Goal: Task Accomplishment & Management: Manage account settings

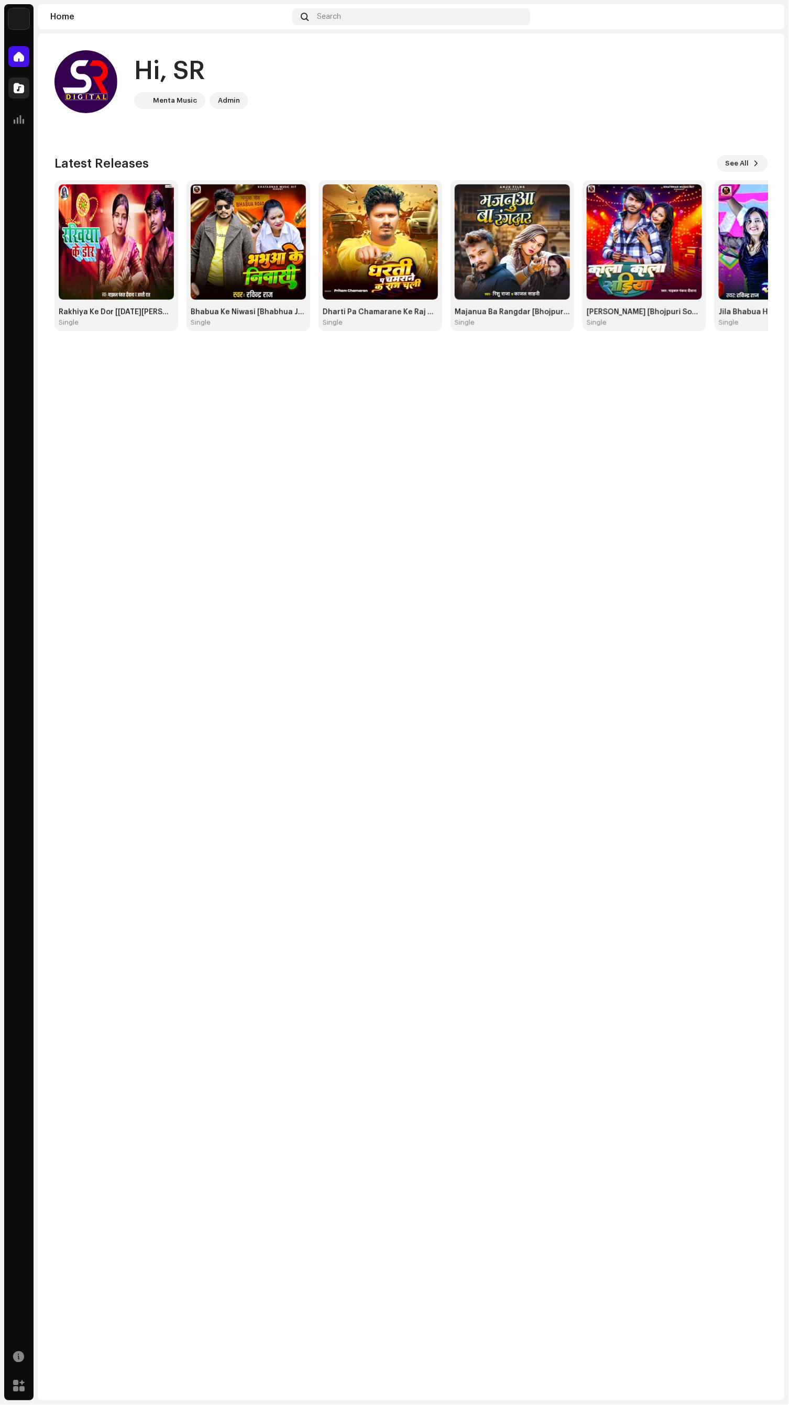
click at [16, 87] on span at bounding box center [19, 88] width 10 height 8
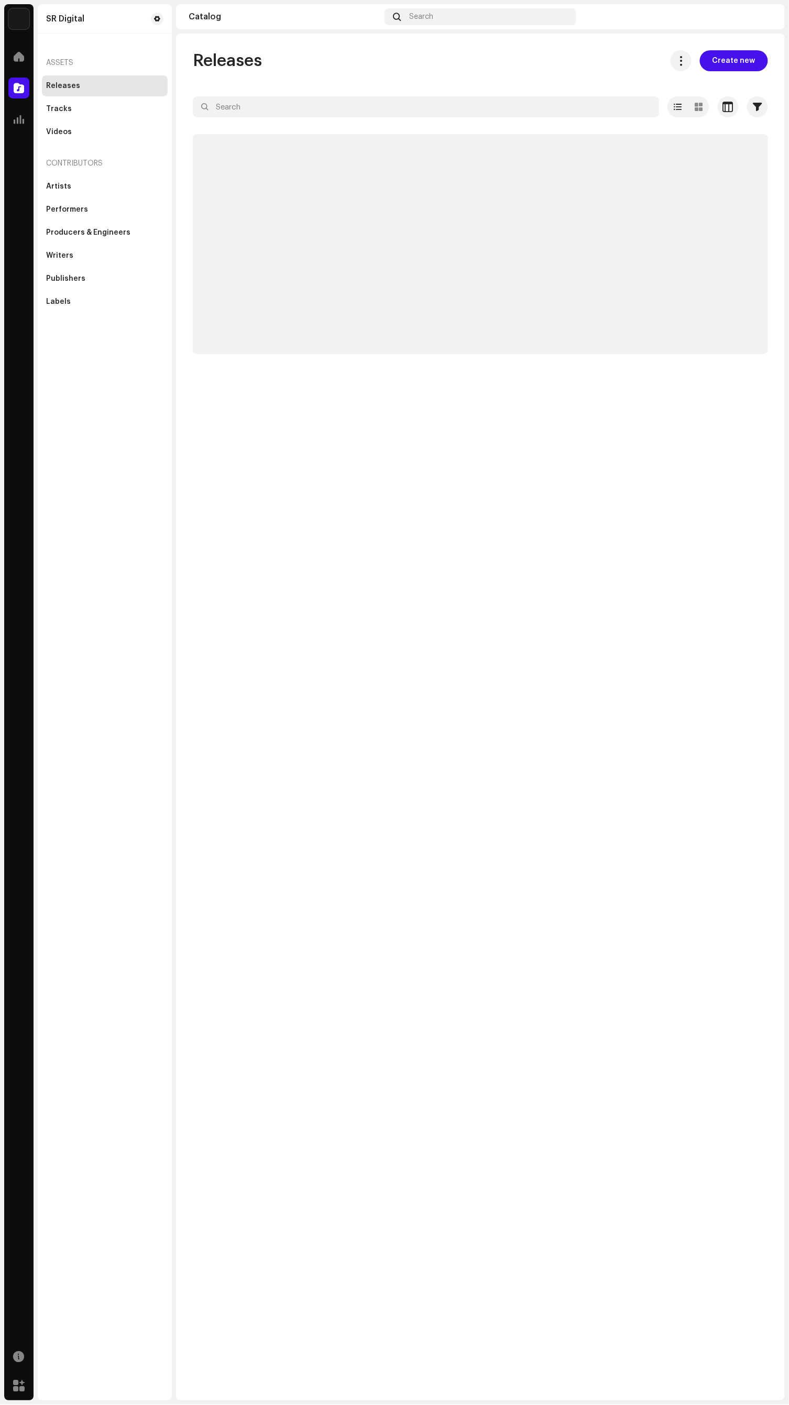
click at [15, 132] on div "Analytics" at bounding box center [18, 119] width 29 height 29
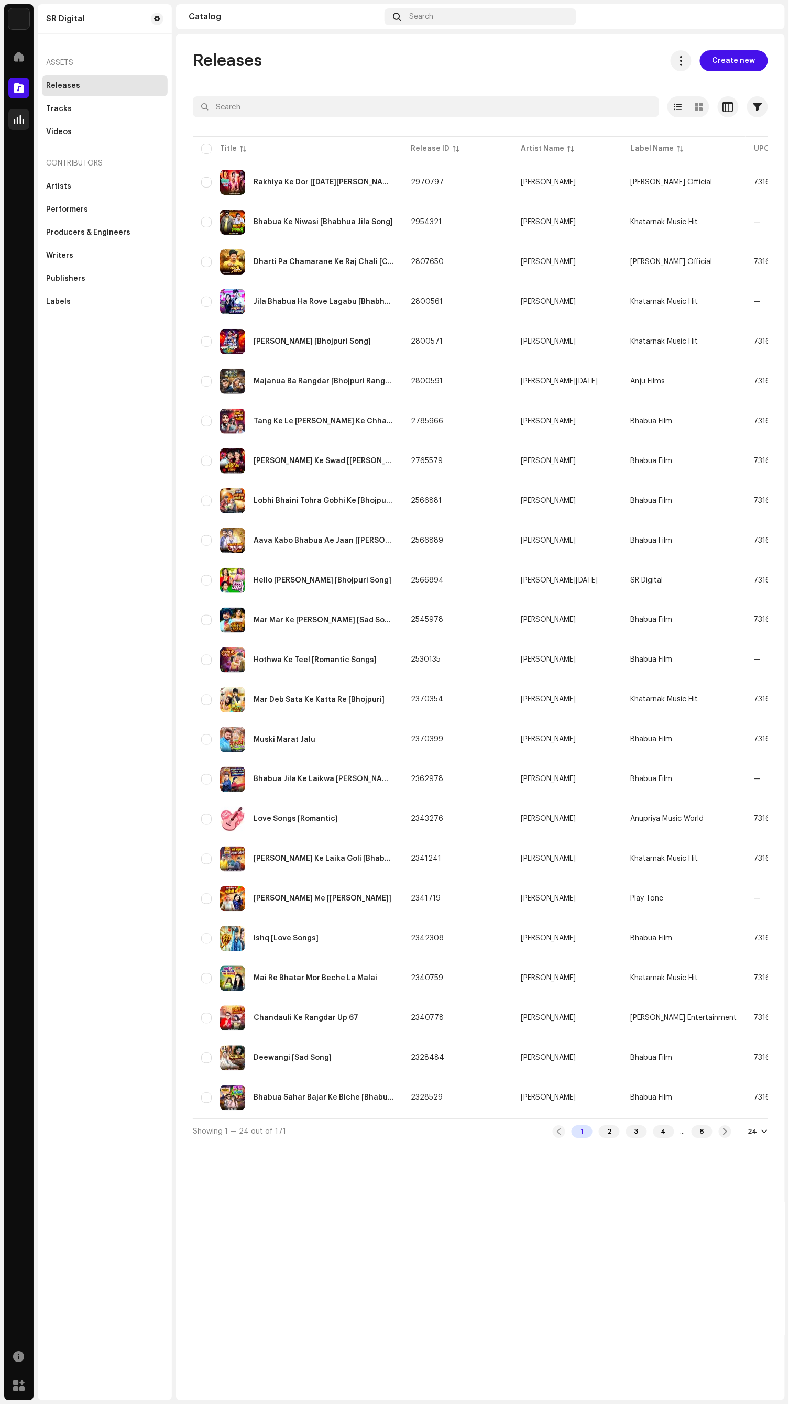
click at [18, 119] on span at bounding box center [19, 119] width 10 height 8
click at [157, 18] on span at bounding box center [157, 19] width 6 height 8
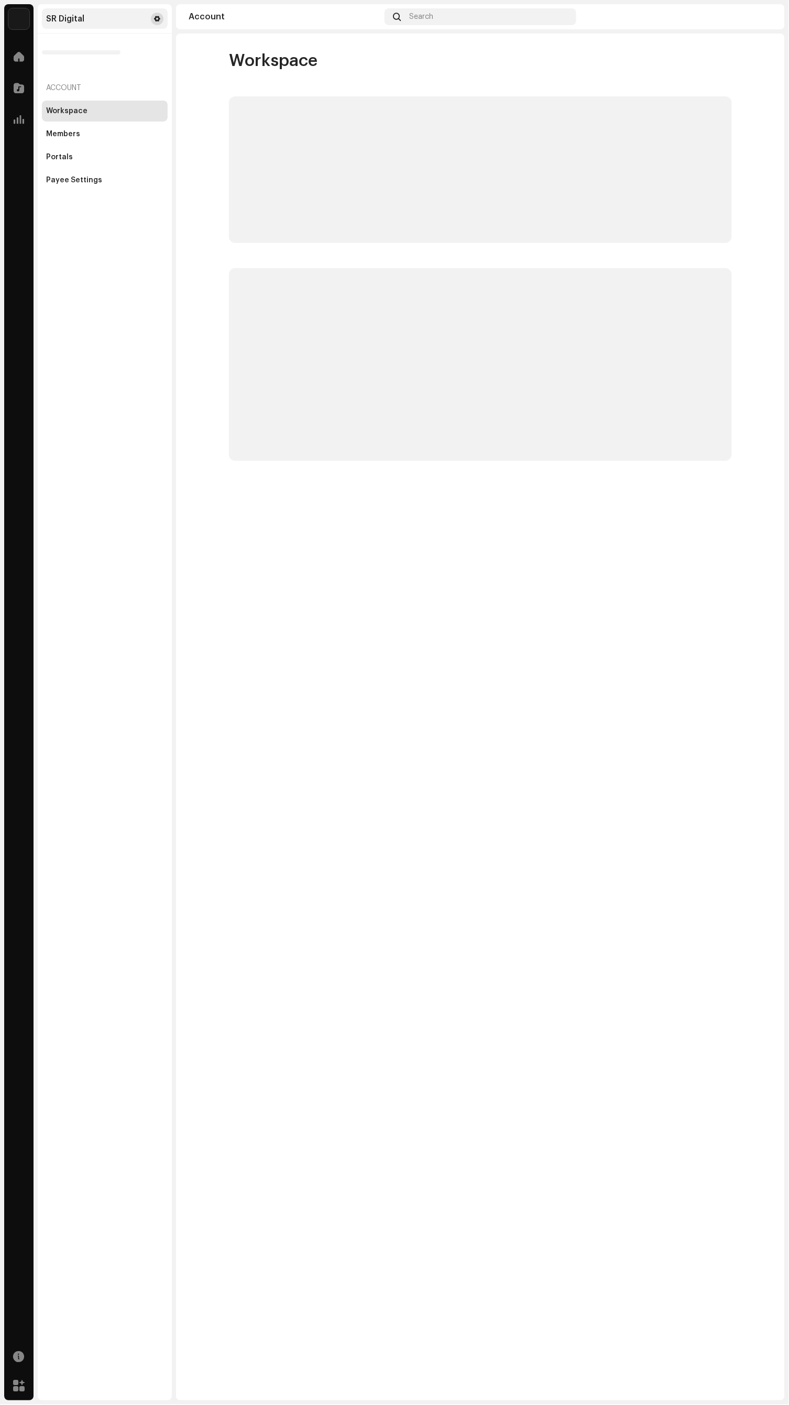
click at [157, 18] on span at bounding box center [157, 19] width 6 height 8
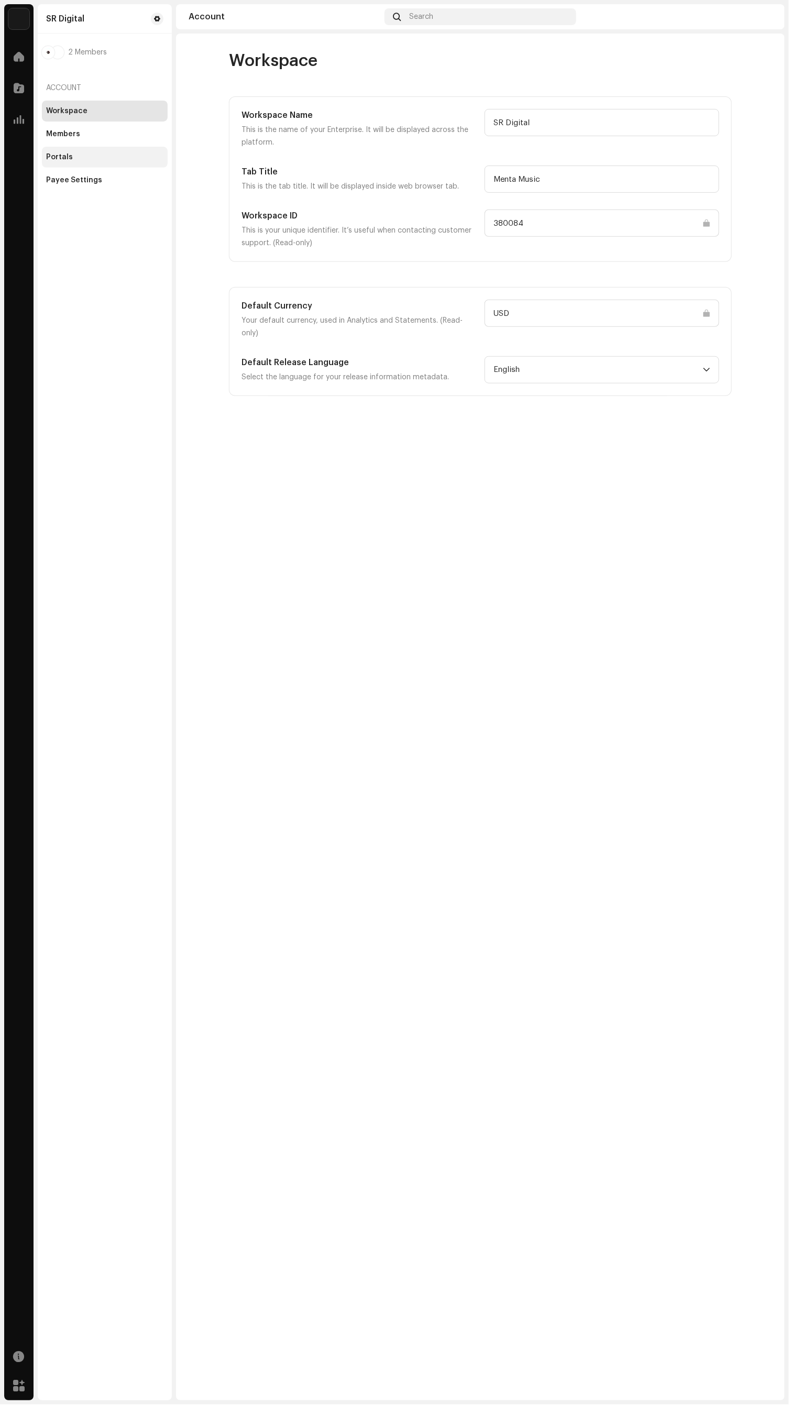
click at [59, 157] on div "Portals" at bounding box center [59, 157] width 27 height 8
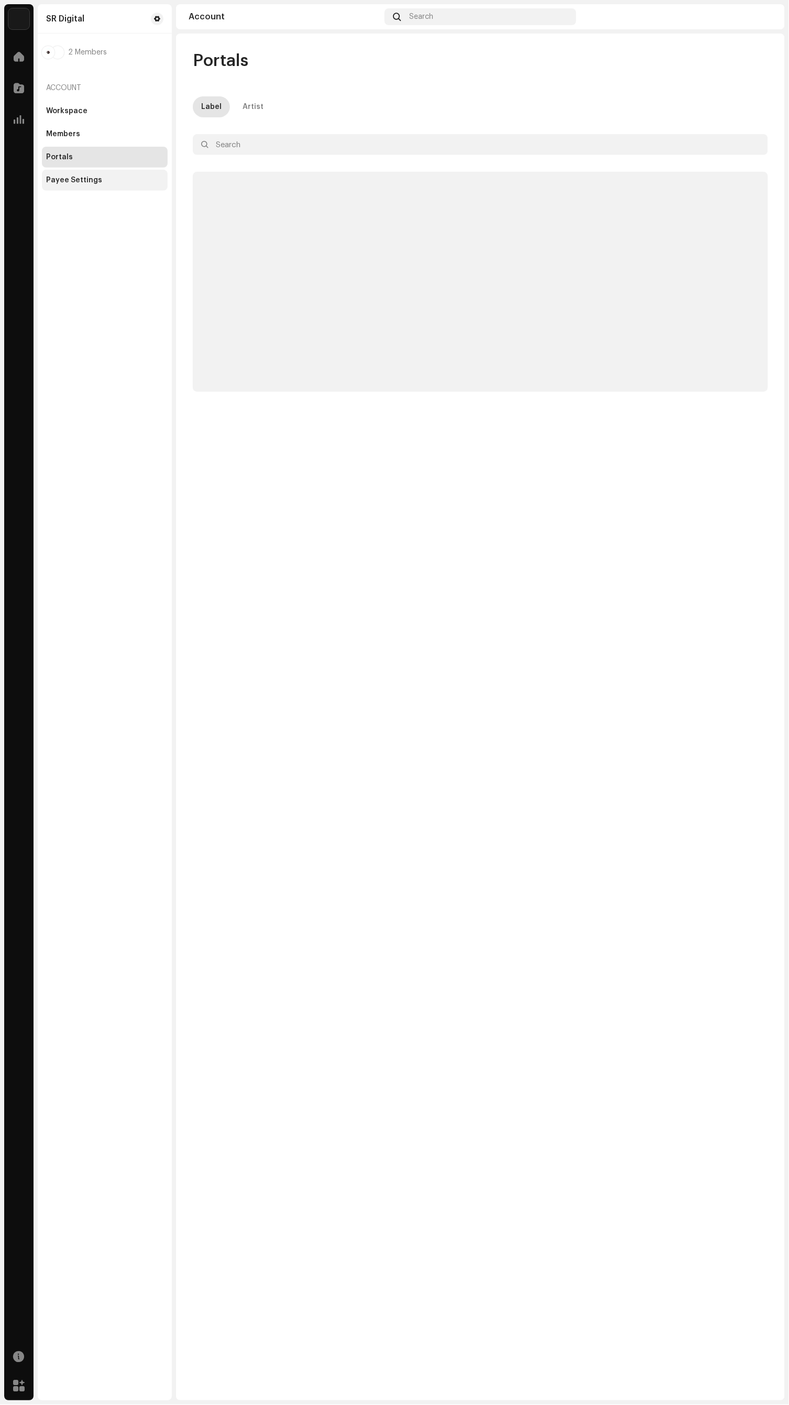
click at [79, 180] on div "Payee Settings" at bounding box center [74, 180] width 56 height 8
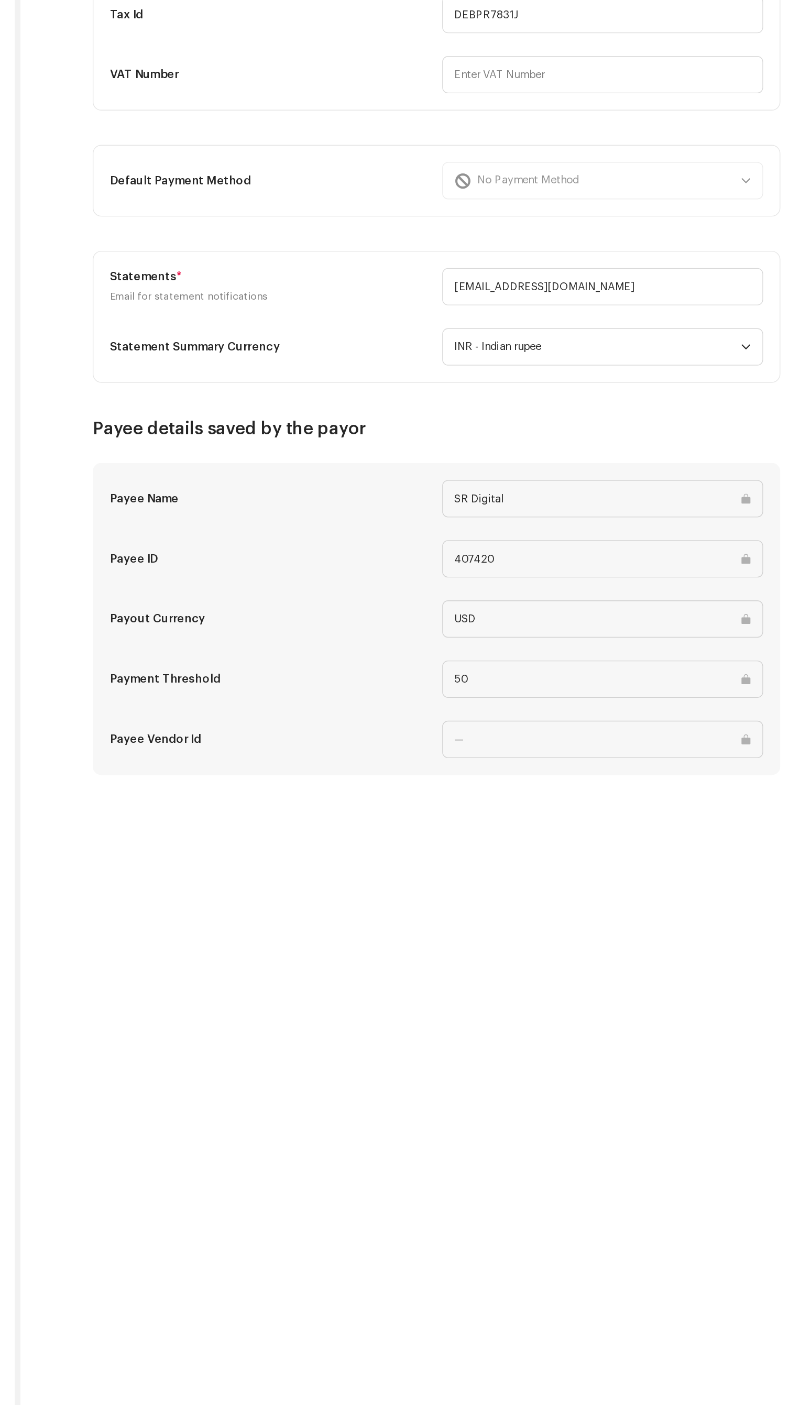
click at [565, 768] on input "50" at bounding box center [601, 770] width 235 height 27
click at [695, 760] on input "50" at bounding box center [601, 770] width 235 height 27
